Goal: Transaction & Acquisition: Purchase product/service

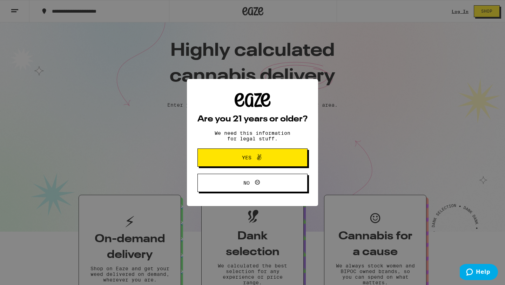
click at [288, 157] on button "Yes" at bounding box center [252, 157] width 110 height 18
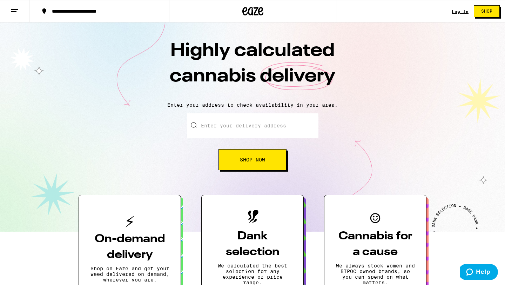
click at [461, 7] on div "Log In Shop" at bounding box center [478, 11] width 53 height 22
click at [461, 11] on link "Log In" at bounding box center [460, 11] width 17 height 5
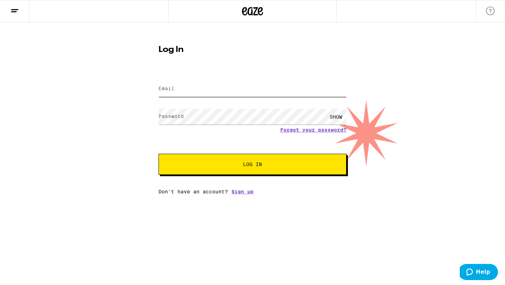
click at [337, 91] on input "Email" at bounding box center [253, 89] width 188 height 16
click at [21, 16] on button at bounding box center [14, 11] width 29 height 22
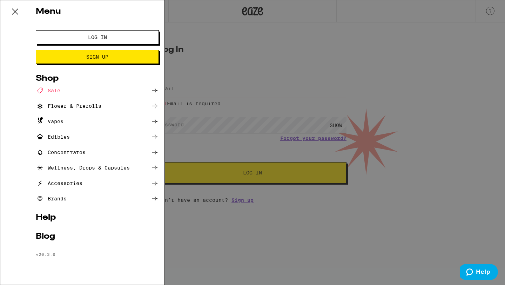
click at [85, 98] on ul "Sale Flower & Prerolls Vapes Edibles Concentrates Wellness, Drops & Capsules Ac…" at bounding box center [97, 144] width 123 height 116
click at [58, 90] on div "Sale" at bounding box center [48, 90] width 25 height 8
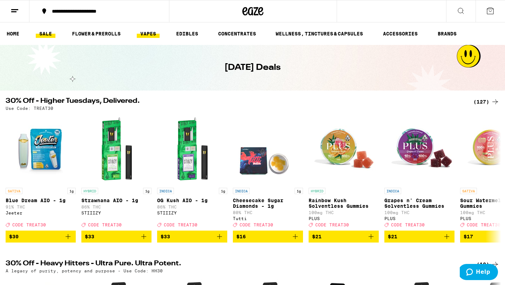
click at [148, 37] on link "VAPES" at bounding box center [148, 33] width 23 height 8
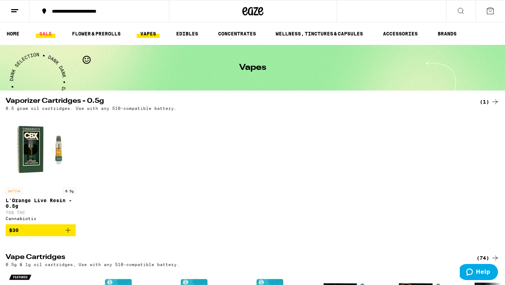
click at [49, 36] on link "SALE" at bounding box center [46, 33] width 20 height 8
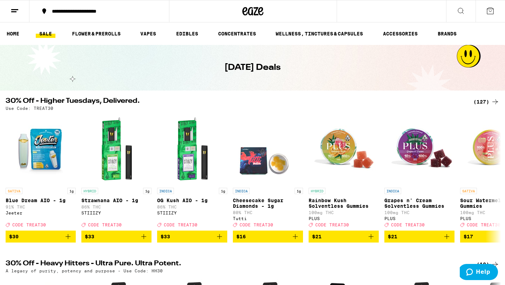
click at [488, 100] on div "(127)" at bounding box center [486, 102] width 26 height 8
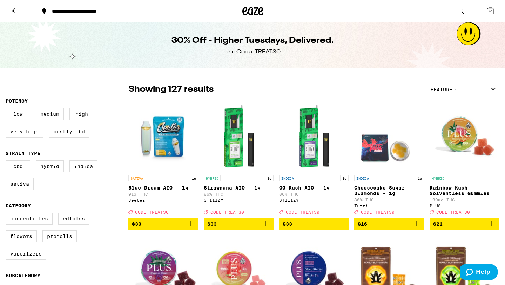
click at [32, 134] on label "Very High" at bounding box center [25, 132] width 38 height 12
click at [7, 109] on input "Very High" at bounding box center [7, 109] width 0 height 0
checkbox input "true"
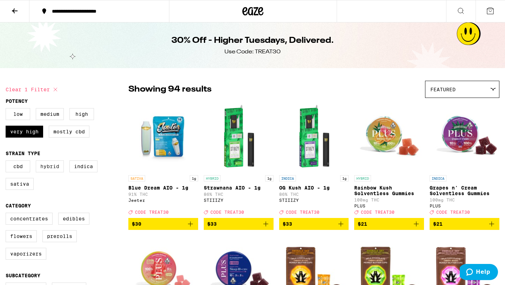
click at [58, 170] on label "Hybrid" at bounding box center [50, 166] width 28 height 12
click at [7, 162] on input "Hybrid" at bounding box center [7, 161] width 0 height 0
checkbox input "true"
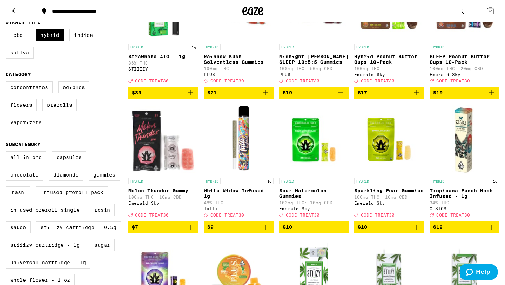
scroll to position [132, 0]
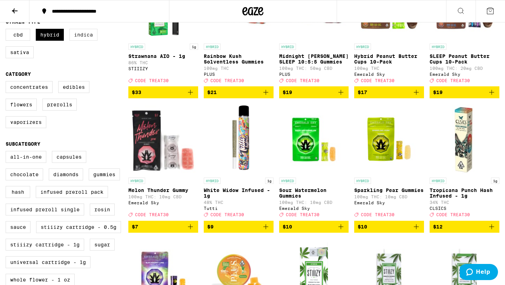
click at [83, 35] on label "Indica" at bounding box center [83, 35] width 28 height 12
click at [7, 30] on input "Indica" at bounding box center [7, 30] width 0 height 0
checkbox input "true"
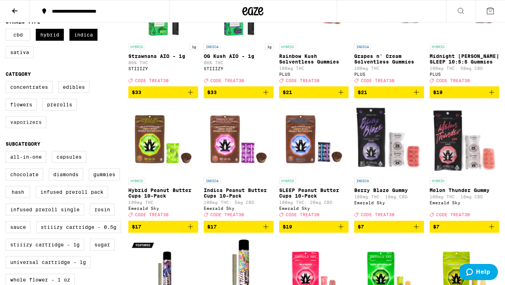
click at [36, 126] on label "Vaporizers" at bounding box center [26, 122] width 41 height 12
click at [7, 82] on input "Vaporizers" at bounding box center [7, 82] width 0 height 0
checkbox input "true"
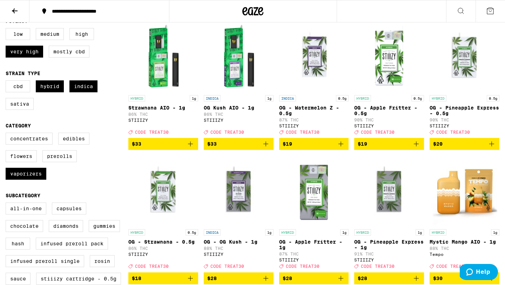
scroll to position [80, 0]
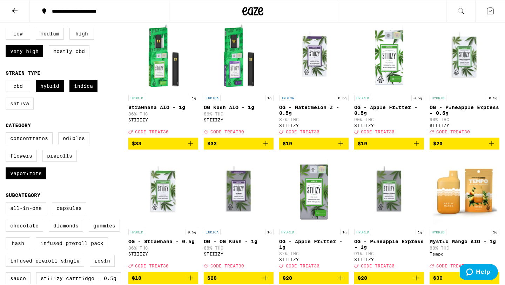
click at [51, 162] on label "Prerolls" at bounding box center [59, 156] width 34 height 12
click at [7, 134] on input "Prerolls" at bounding box center [7, 133] width 0 height 0
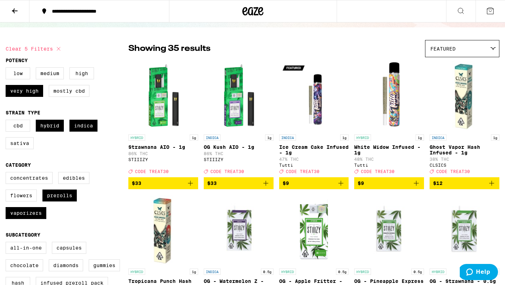
scroll to position [43, 0]
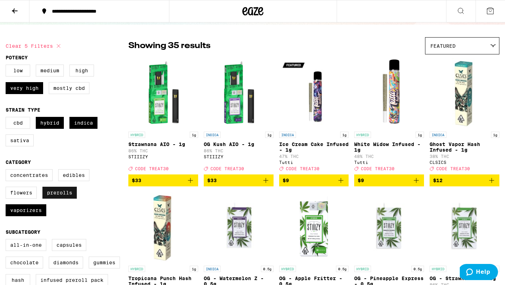
click at [63, 198] on label "Prerolls" at bounding box center [59, 193] width 34 height 12
click at [7, 170] on input "Prerolls" at bounding box center [7, 170] width 0 height 0
checkbox input "false"
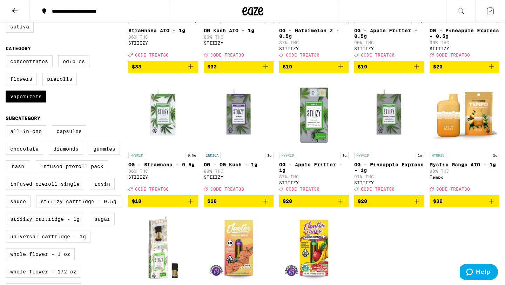
scroll to position [157, 0]
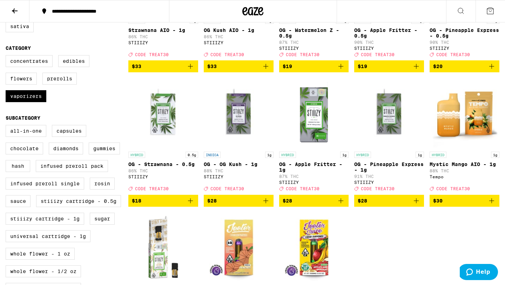
click at [470, 113] on img "Open page for Mystic Mango AIO - 1g from Tempo" at bounding box center [465, 113] width 70 height 70
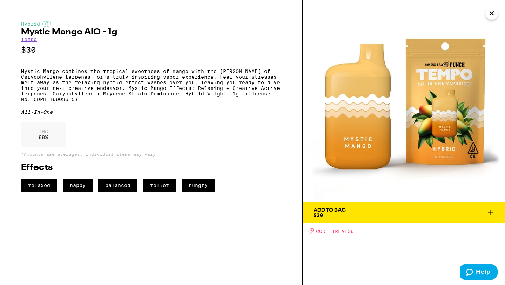
click at [364, 99] on img at bounding box center [404, 101] width 202 height 202
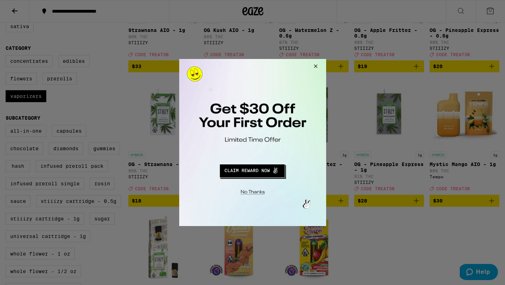
click at [317, 65] on button "Close Modal" at bounding box center [314, 67] width 19 height 17
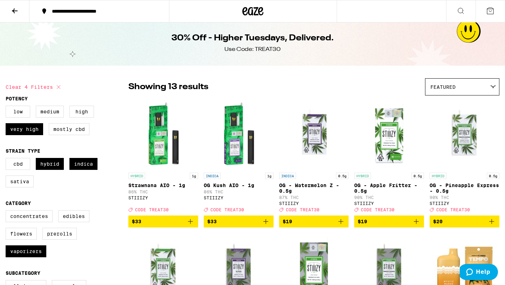
scroll to position [2, 0]
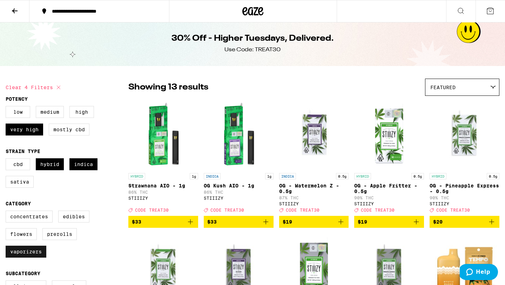
click at [25, 257] on label "Vaporizers" at bounding box center [26, 252] width 41 height 12
click at [7, 212] on input "Vaporizers" at bounding box center [7, 211] width 0 height 0
checkbox input "false"
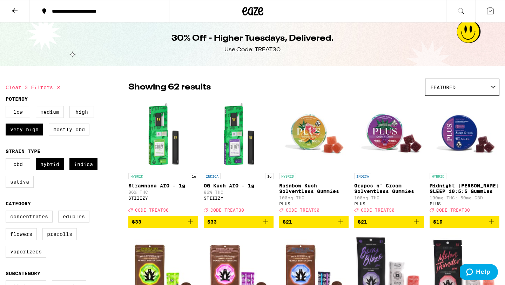
click at [56, 240] on label "Prerolls" at bounding box center [59, 234] width 34 height 12
click at [7, 212] on input "Prerolls" at bounding box center [7, 211] width 0 height 0
checkbox input "true"
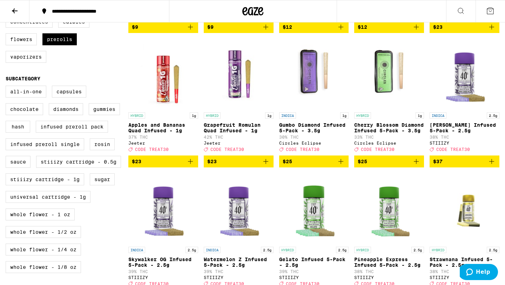
scroll to position [155, 0]
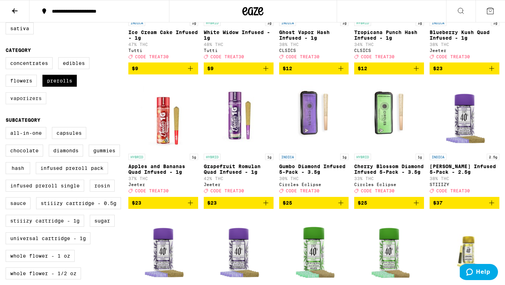
click at [34, 104] on label "Vaporizers" at bounding box center [26, 98] width 41 height 12
click at [7, 59] on input "Vaporizers" at bounding box center [7, 58] width 0 height 0
checkbox input "true"
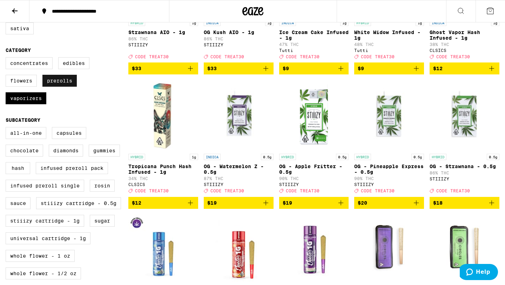
click at [52, 87] on label "Prerolls" at bounding box center [59, 81] width 34 height 12
click at [7, 59] on input "Prerolls" at bounding box center [7, 58] width 0 height 0
checkbox input "false"
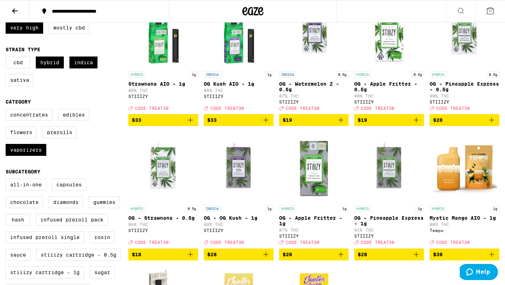
scroll to position [103, 0]
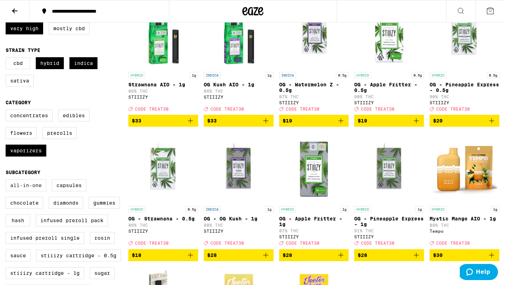
click at [29, 191] on label "All-In-One" at bounding box center [26, 185] width 41 height 12
click at [7, 181] on input "All-In-One" at bounding box center [7, 180] width 0 height 0
checkbox input "true"
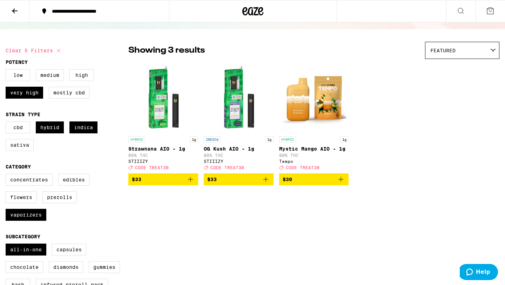
scroll to position [39, 0]
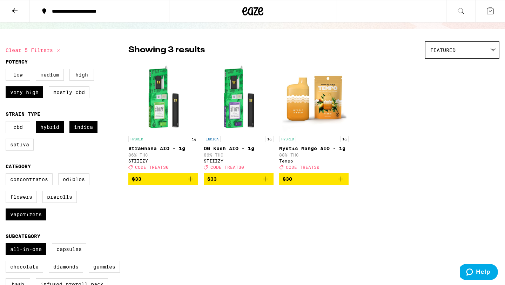
click at [192, 183] on icon "Add to bag" at bounding box center [190, 179] width 8 height 8
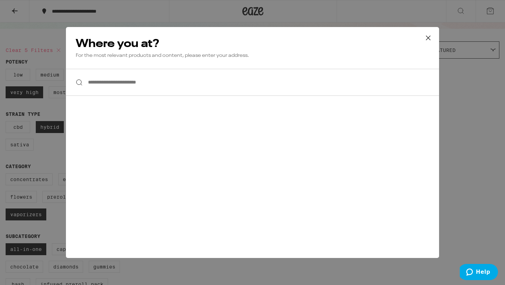
click at [341, 86] on input "**********" at bounding box center [252, 82] width 373 height 27
type input "*"
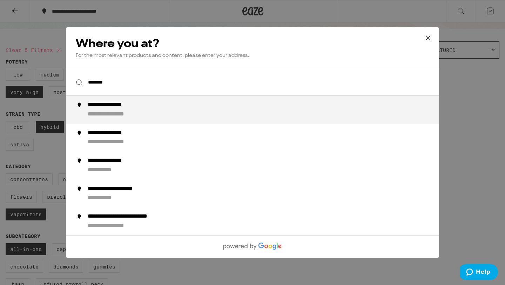
click at [297, 109] on div "**********" at bounding box center [267, 109] width 358 height 17
type input "**********"
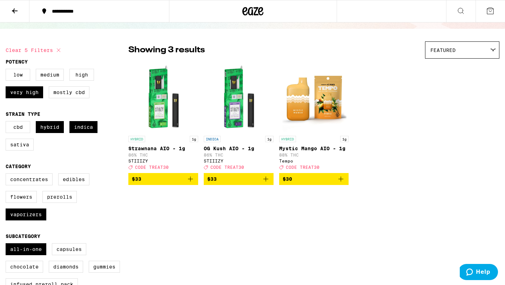
click at [191, 183] on icon "Add to bag" at bounding box center [190, 179] width 8 height 8
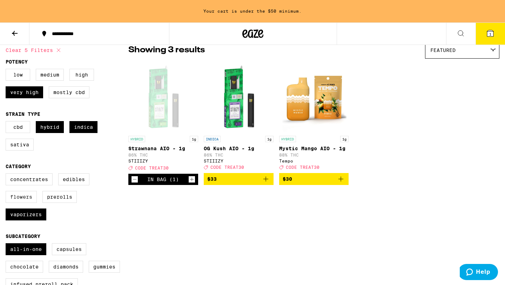
click at [25, 202] on label "Flowers" at bounding box center [21, 197] width 31 height 12
click at [7, 175] on input "Flowers" at bounding box center [7, 174] width 0 height 0
checkbox input "true"
click at [50, 203] on label "Prerolls" at bounding box center [59, 197] width 34 height 12
click at [7, 175] on input "Prerolls" at bounding box center [7, 174] width 0 height 0
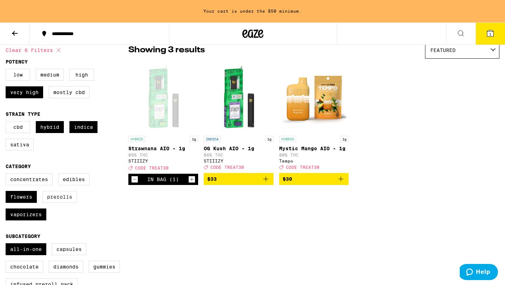
checkbox input "true"
click at [31, 220] on label "Vaporizers" at bounding box center [26, 214] width 41 height 12
click at [7, 175] on input "Vaporizers" at bounding box center [7, 174] width 0 height 0
checkbox input "false"
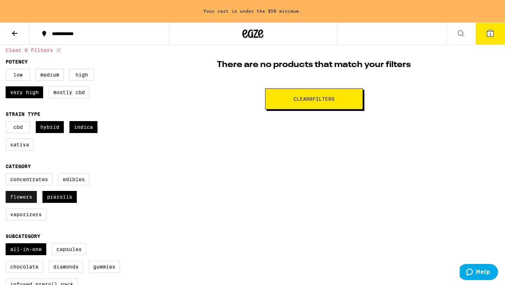
click at [30, 203] on label "Flowers" at bounding box center [21, 197] width 31 height 12
click at [7, 175] on input "Flowers" at bounding box center [7, 174] width 0 height 0
checkbox input "false"
click at [26, 255] on label "All-In-One" at bounding box center [26, 249] width 41 height 12
click at [7, 244] on input "All-In-One" at bounding box center [7, 244] width 0 height 0
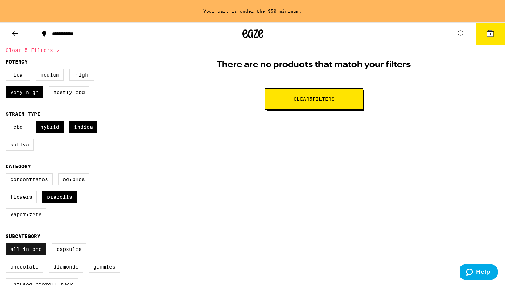
checkbox input "false"
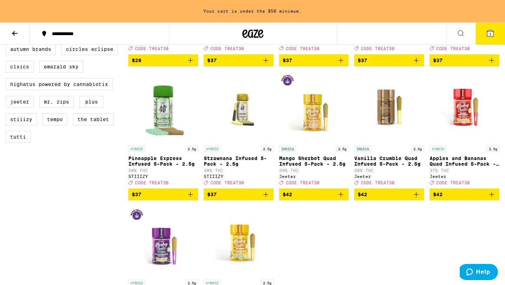
scroll to position [456, 0]
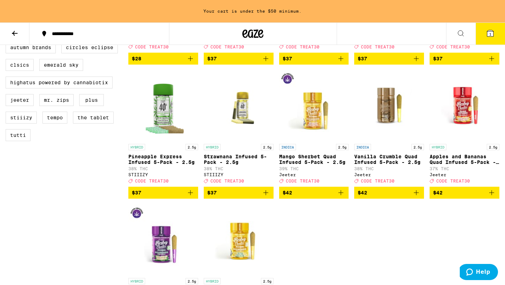
click at [265, 197] on icon "Add to bag" at bounding box center [266, 192] width 8 height 8
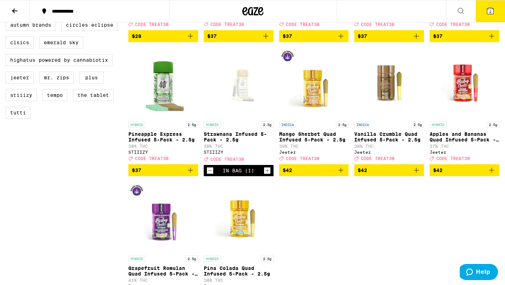
scroll to position [434, 0]
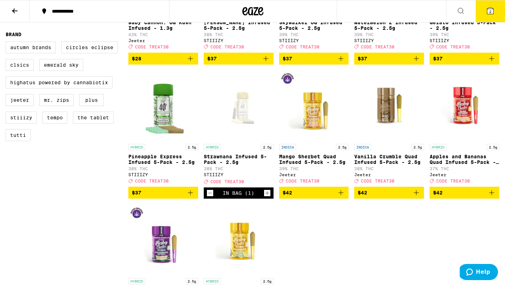
click at [493, 15] on icon at bounding box center [490, 11] width 8 height 8
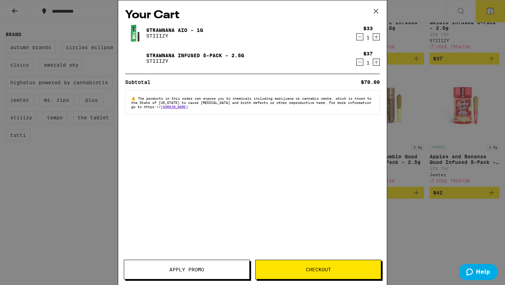
click at [274, 264] on button "Checkout" at bounding box center [318, 270] width 126 height 20
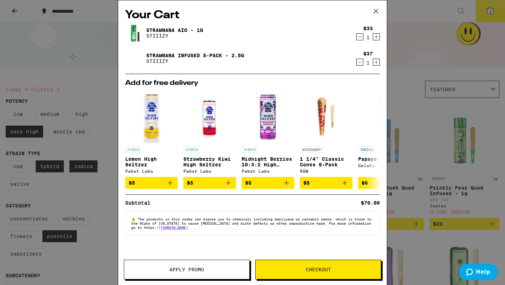
click at [186, 261] on button "Apply Promo" at bounding box center [187, 270] width 126 height 20
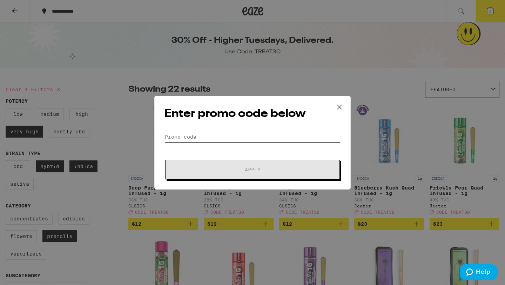
click at [237, 138] on input "Promo Code" at bounding box center [252, 137] width 176 height 11
click at [341, 103] on icon at bounding box center [339, 107] width 11 height 11
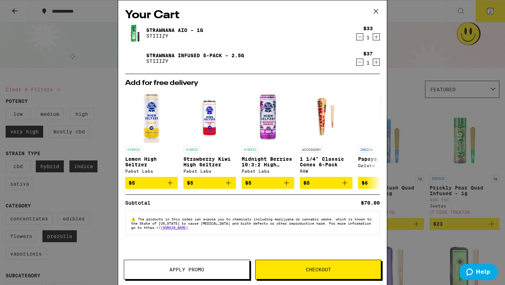
click at [264, 266] on button "Checkout" at bounding box center [318, 270] width 126 height 20
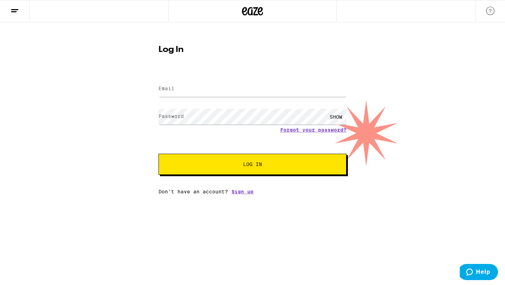
click at [274, 97] on div at bounding box center [253, 89] width 188 height 21
click at [237, 90] on input "Email" at bounding box center [253, 89] width 188 height 16
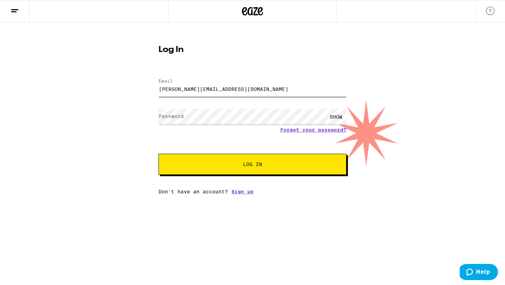
type input "[PERSON_NAME][EMAIL_ADDRESS][DOMAIN_NAME]"
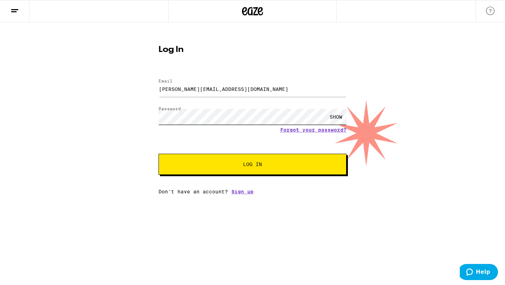
click at [159, 154] on button "Log In" at bounding box center [253, 164] width 188 height 21
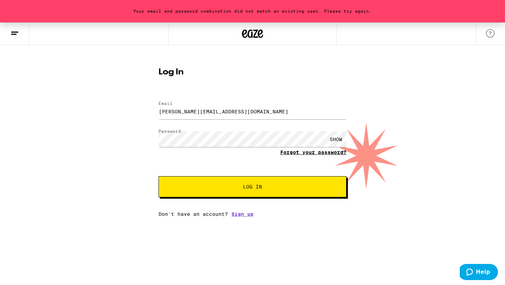
click at [293, 152] on link "Forgot your password?" at bounding box center [313, 152] width 66 height 6
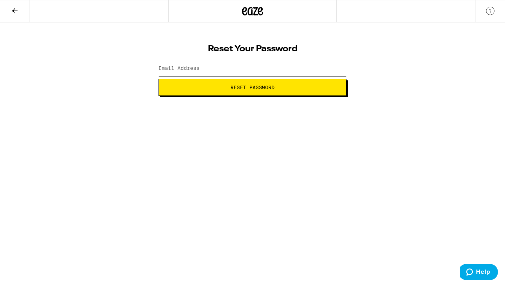
click at [261, 70] on input "Email Address" at bounding box center [253, 69] width 188 height 16
type input "[PERSON_NAME][EMAIL_ADDRESS][DOMAIN_NAME]"
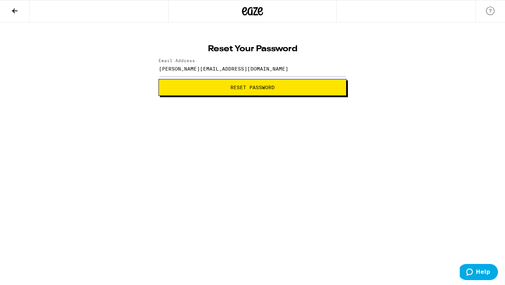
click at [242, 88] on span "Reset Password" at bounding box center [252, 87] width 44 height 5
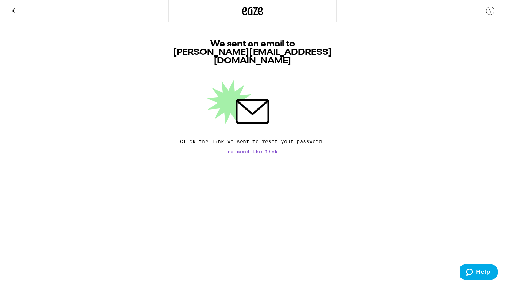
click at [11, 8] on icon at bounding box center [15, 11] width 8 height 8
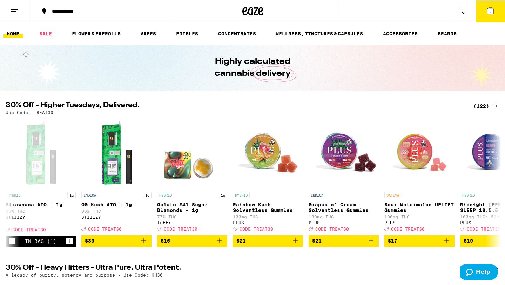
click at [494, 11] on icon at bounding box center [490, 11] width 8 height 8
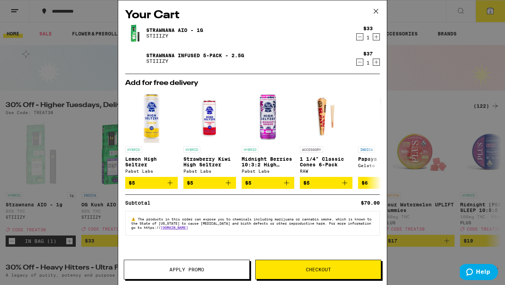
click at [321, 270] on span "Checkout" at bounding box center [318, 269] width 25 height 5
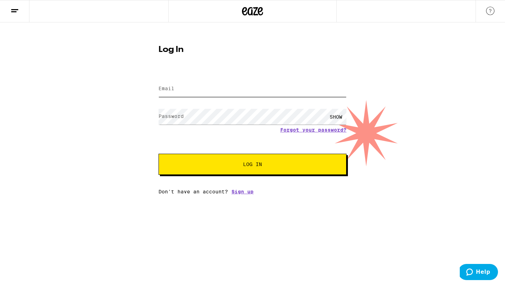
click at [234, 84] on input "Email" at bounding box center [253, 89] width 188 height 16
type input "[PERSON_NAME][EMAIL_ADDRESS][DOMAIN_NAME]"
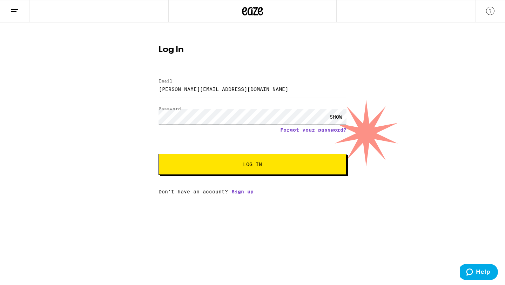
click at [159, 154] on button "Log In" at bounding box center [253, 164] width 188 height 21
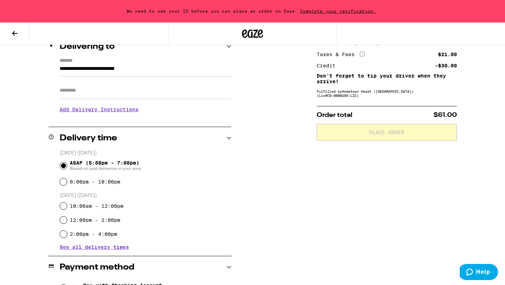
scroll to position [141, 0]
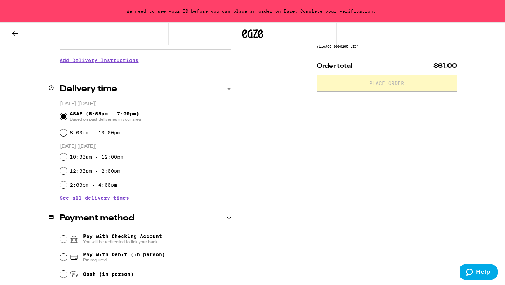
click at [117, 134] on label "8:00pm - 10:00pm" at bounding box center [95, 133] width 51 height 6
click at [67, 134] on input "8:00pm - 10:00pm" at bounding box center [63, 132] width 7 height 7
radio input "true"
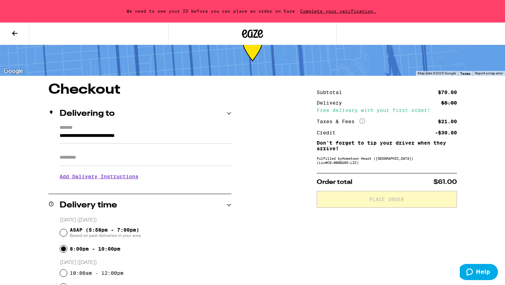
scroll to position [18, 0]
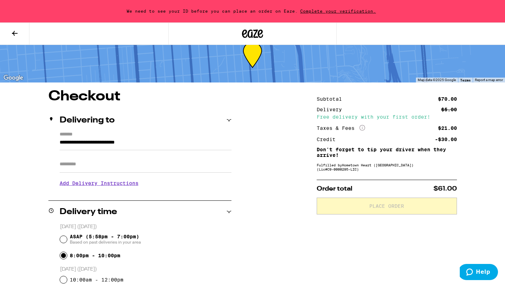
click at [86, 170] on input "Apt/Suite" at bounding box center [146, 164] width 172 height 17
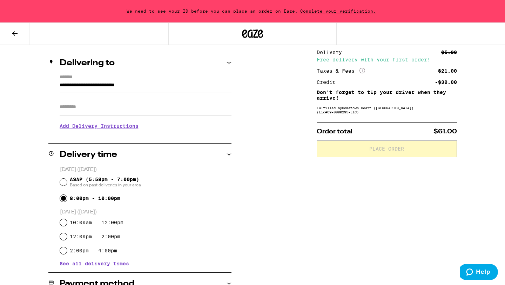
scroll to position [0, 0]
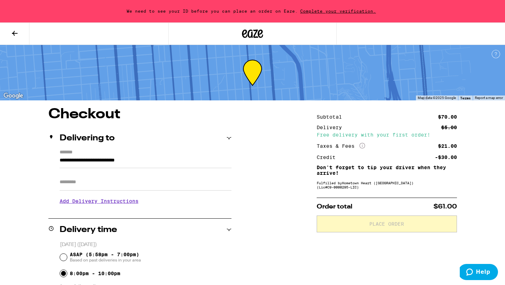
click at [154, 184] on input "Apt/Suite" at bounding box center [146, 182] width 172 height 17
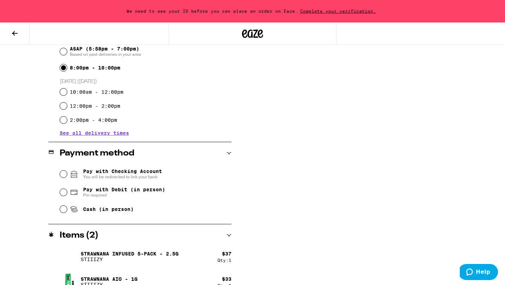
scroll to position [218, 0]
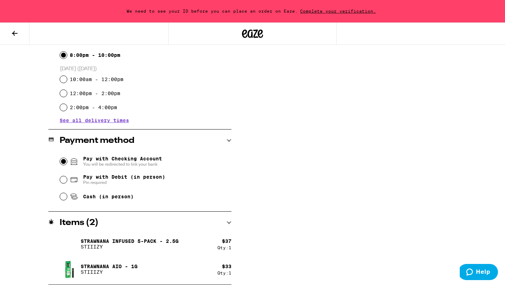
click at [60, 162] on input "Pay with Checking Account You will be redirected to link your bank" at bounding box center [63, 161] width 7 height 7
